Goal: Task Accomplishment & Management: Use online tool/utility

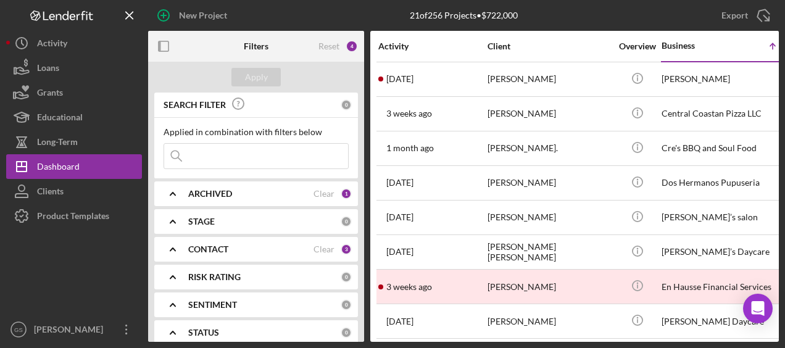
scroll to position [0, 107]
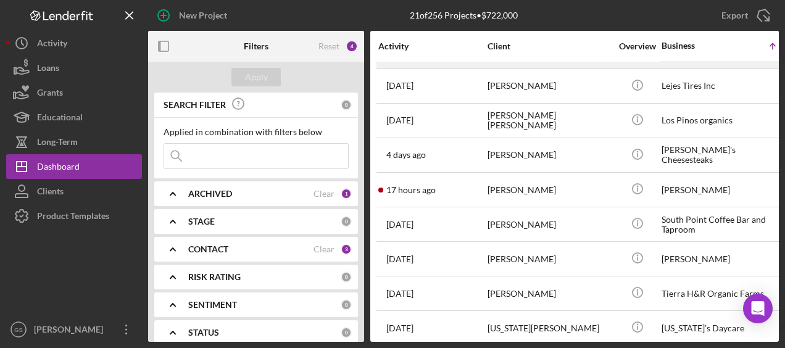
scroll to position [453, 0]
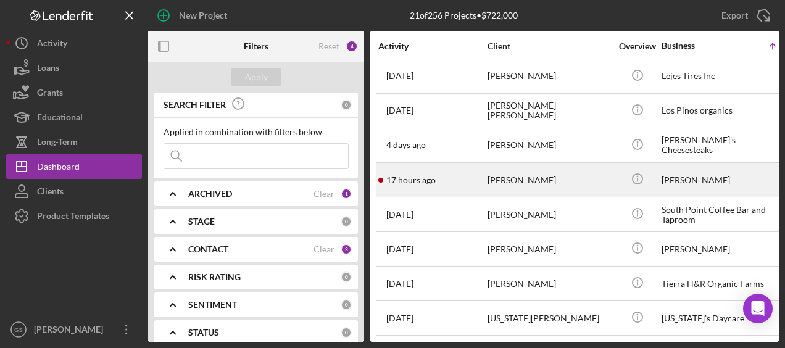
click at [516, 164] on div "[PERSON_NAME]" at bounding box center [548, 179] width 123 height 33
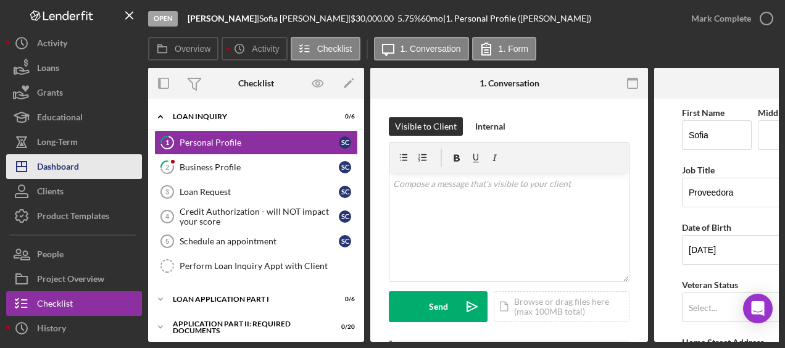
click at [59, 171] on div "Dashboard" at bounding box center [58, 168] width 42 height 28
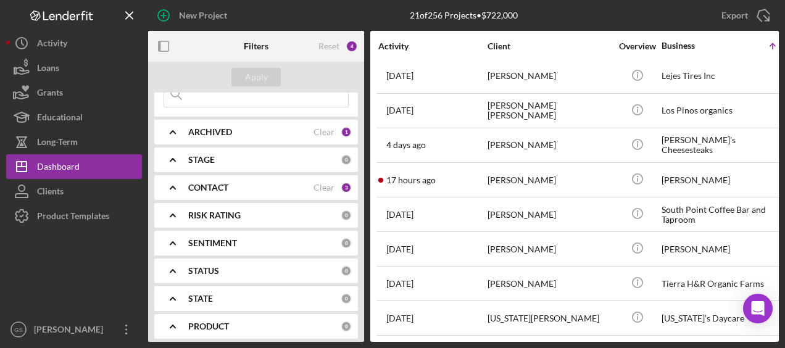
scroll to position [330, 0]
